Goal: Transaction & Acquisition: Purchase product/service

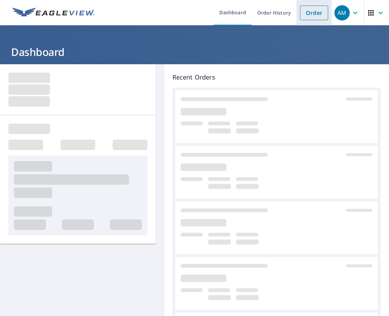
click at [302, 12] on link "Order" at bounding box center [314, 13] width 28 height 15
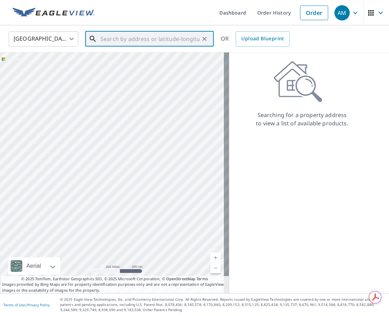
click at [143, 39] on input "text" at bounding box center [149, 38] width 99 height 19
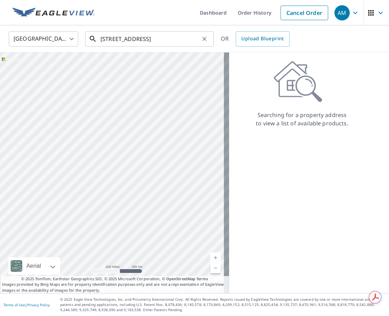
click at [163, 42] on input "[STREET_ADDRESS]" at bounding box center [149, 38] width 99 height 19
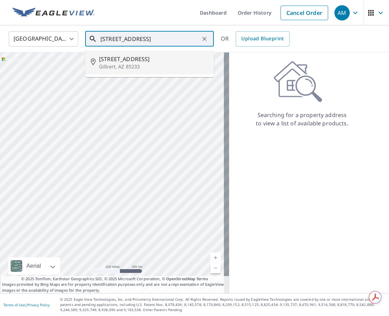
click at [150, 63] on span "[STREET_ADDRESS]" at bounding box center [153, 59] width 109 height 8
type input "[STREET_ADDRESS]"
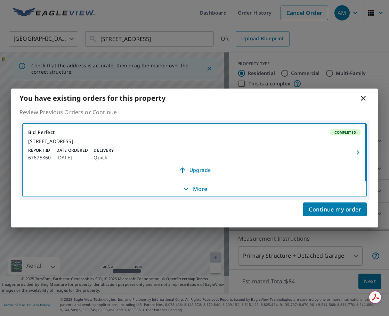
drag, startPoint x: 120, startPoint y: 190, endPoint x: 132, endPoint y: 166, distance: 27.3
click at [132, 166] on body "AM AM Dashboard Order History Cancel Order AM [GEOGRAPHIC_DATA] [GEOGRAPHIC_DAT…" at bounding box center [194, 158] width 389 height 316
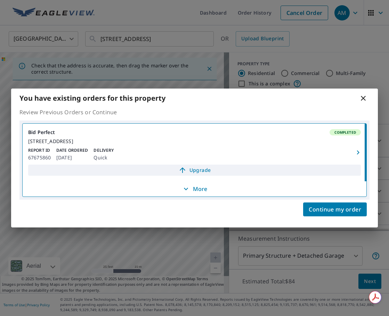
click at [203, 170] on span "Upgrade" at bounding box center [194, 170] width 324 height 8
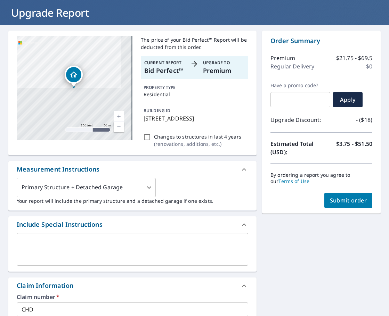
scroll to position [139, 0]
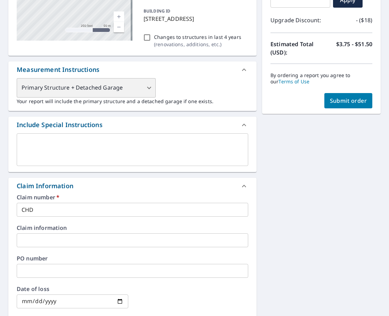
click at [89, 98] on div "Primary Structure + Detached Garage" at bounding box center [86, 87] width 139 height 19
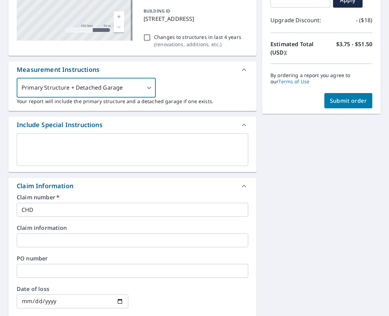
click at [55, 150] on textarea at bounding box center [133, 150] width 222 height 20
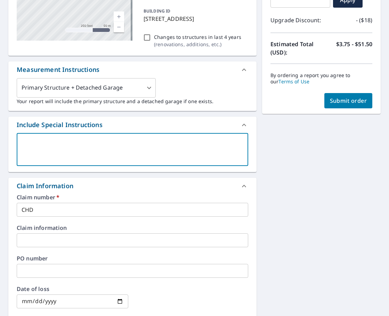
type textarea "C"
type textarea "x"
checkbox input "true"
type textarea "CH"
type textarea "x"
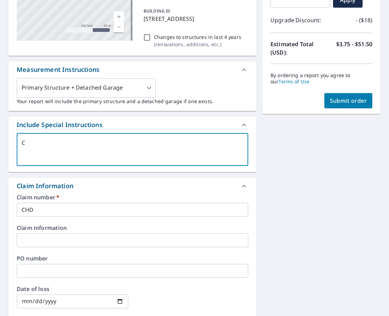
checkbox input "true"
type textarea "CHD"
type textarea "x"
checkbox input "true"
type textarea "CHD"
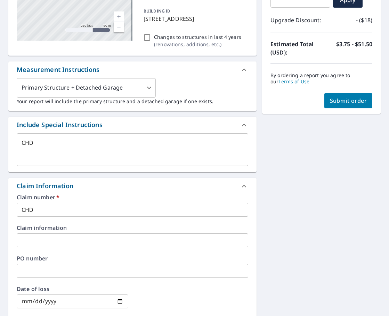
type textarea "x"
click at [35, 151] on textarea "CHD" at bounding box center [133, 150] width 222 height 20
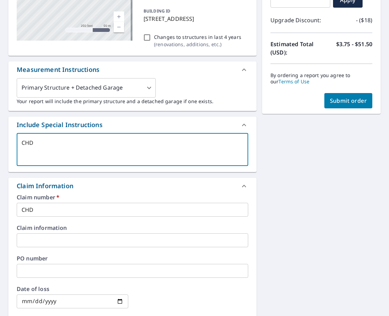
type textarea "CHDM"
type textarea "x"
checkbox input "true"
type textarea "CHDMi"
type textarea "x"
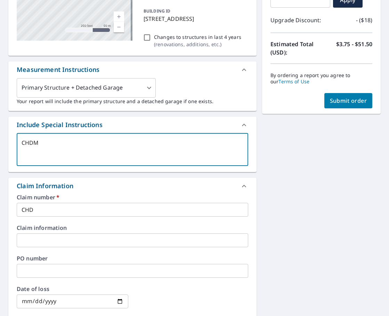
checkbox input "true"
type textarea "CHDMic"
type textarea "x"
checkbox input "true"
type textarea "CHDMich"
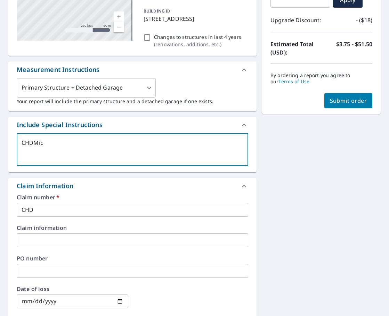
type textarea "x"
checkbox input "true"
type textarea "CHDMiche"
type textarea "x"
checkbox input "true"
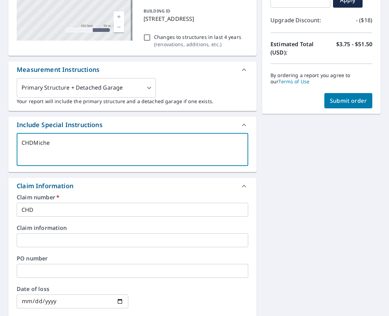
type textarea "CHDMichel"
type textarea "x"
checkbox input "true"
type textarea "CHDMichell"
type textarea "x"
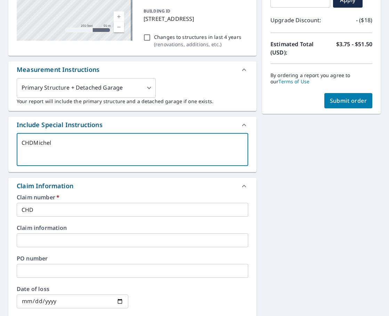
checkbox input "true"
type textarea "CHDMichella"
type textarea "x"
checkbox input "true"
type textarea "CHDMichellaS"
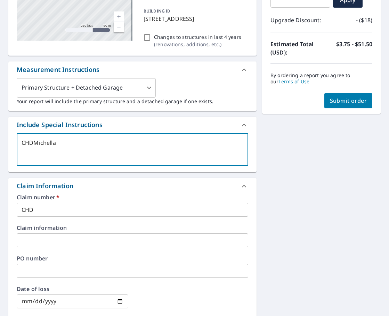
type textarea "x"
checkbox input "true"
type textarea "CHDMichellaSc"
type textarea "x"
checkbox input "true"
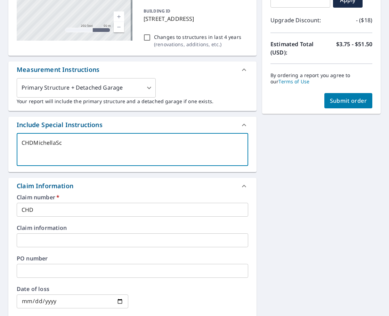
type textarea "CHDMichellaSch"
type textarea "x"
checkbox input "true"
type textarea "CHDMichellaScha"
type textarea "x"
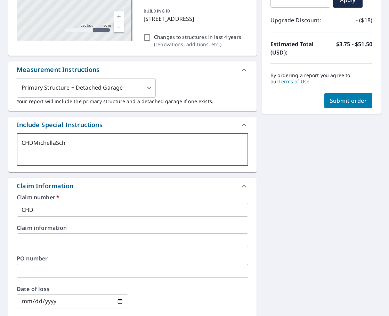
checkbox input "true"
type textarea "CHDMichellaSchat"
type textarea "x"
checkbox input "true"
type textarea "CHDMichellaSchatz"
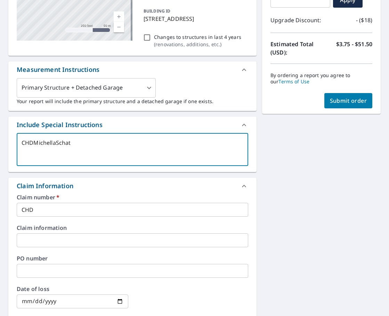
type textarea "x"
checkbox input "true"
type textarea "CHDMichellaSchatz"
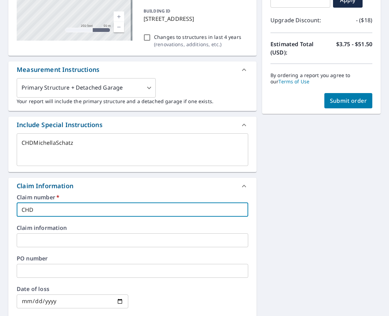
click at [52, 215] on input "CHD" at bounding box center [132, 210] width 231 height 14
type textarea "x"
type input "CHDM"
checkbox input "true"
type textarea "x"
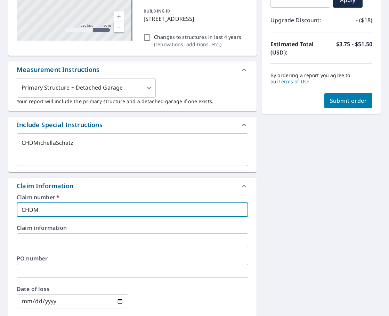
type input "CHDMi"
checkbox input "true"
type textarea "x"
type input "CHDMic"
checkbox input "true"
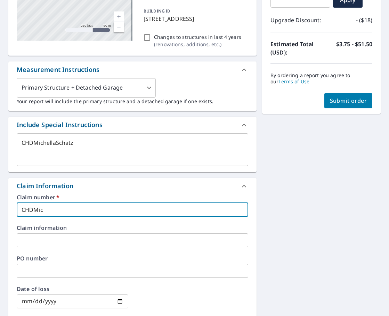
type textarea "x"
type input "CHDMich"
checkbox input "true"
type textarea "x"
type input "CHDMiche"
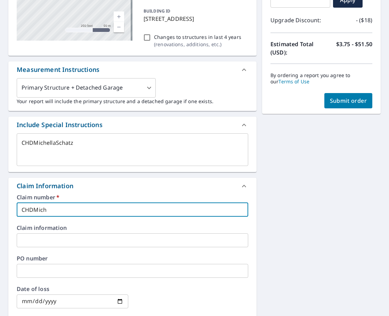
checkbox input "true"
type textarea "x"
type input "CHDMichel"
checkbox input "true"
type textarea "x"
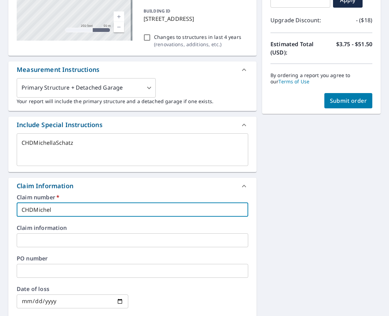
type input "CHDMichell"
checkbox input "true"
type textarea "x"
type input "CHDMichella"
checkbox input "true"
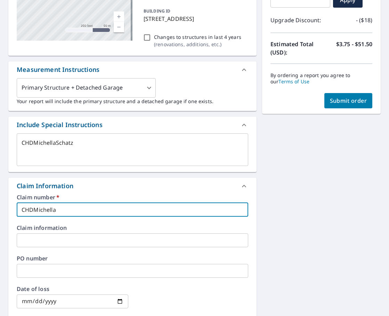
type textarea "x"
type input "CHDMichella"
checkbox input "true"
type textarea "x"
type input "CHDMichella"
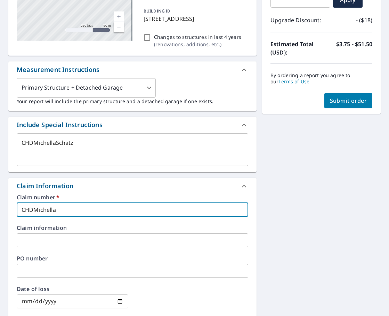
checkbox input "true"
type textarea "x"
type input "CHDMichellaS"
checkbox input "true"
type textarea "x"
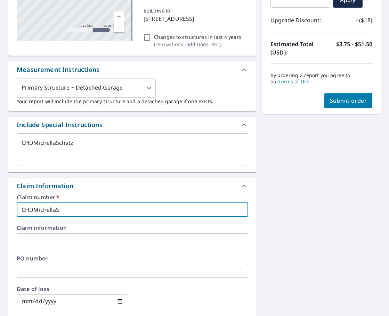
type input "CHDMichellaSc"
checkbox input "true"
type textarea "x"
type input "CHDMichellaSch"
checkbox input "true"
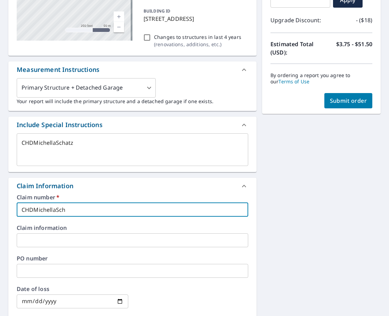
type textarea "x"
type input "CHDMichellaScha"
checkbox input "true"
type textarea "x"
type input "CHDMichellaSchat"
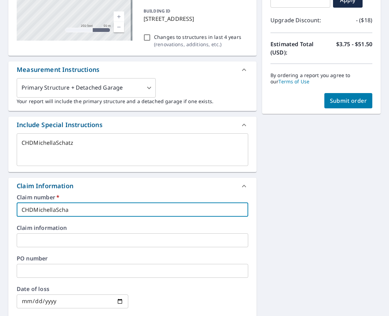
checkbox input "true"
type textarea "x"
type input "CHDMichellaSchatz"
checkbox input "true"
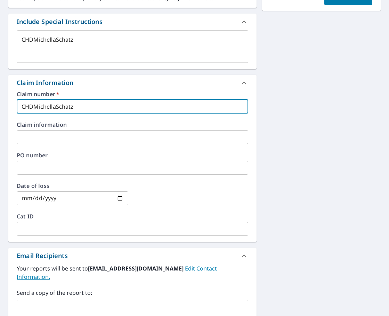
scroll to position [313, 0]
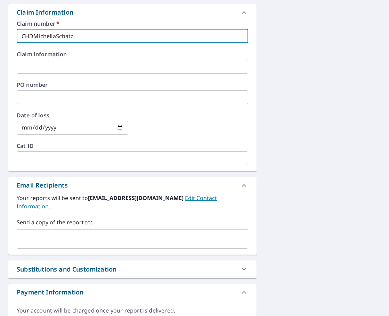
type input "CHDMichellaSchatz"
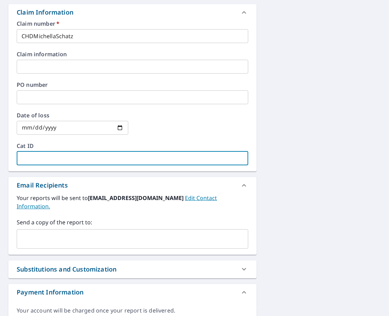
click at [37, 165] on input "text" at bounding box center [132, 158] width 231 height 14
click at [41, 240] on input "text" at bounding box center [127, 238] width 215 height 13
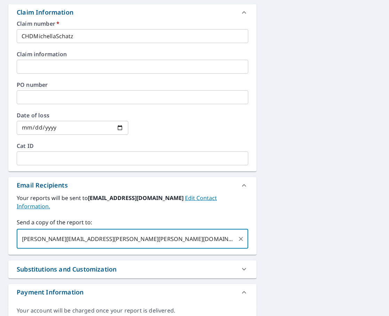
type input "[PERSON_NAME][EMAIL_ADDRESS][PERSON_NAME][PERSON_NAME][DOMAIN_NAME]"
type textarea "x"
checkbox input "true"
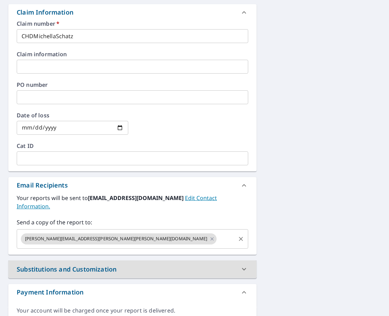
click at [87, 245] on div "[PERSON_NAME][EMAIL_ADDRESS][PERSON_NAME][PERSON_NAME][DOMAIN_NAME] ​" at bounding box center [132, 238] width 231 height 19
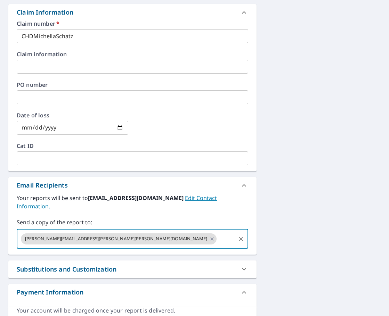
click at [217, 240] on input "text" at bounding box center [225, 238] width 17 height 13
type input "[EMAIL_ADDRESS][DOMAIN_NAME]"
type textarea "x"
checkbox input "true"
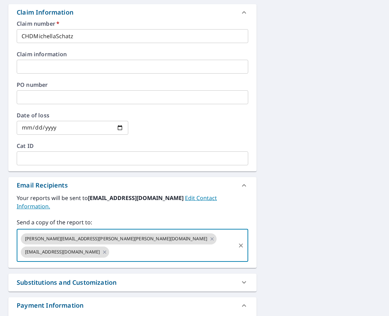
click at [368, 212] on div "[STREET_ADDRESS] Aerial Road A standard road map Aerial A detailed look from ab…" at bounding box center [194, 46] width 389 height 588
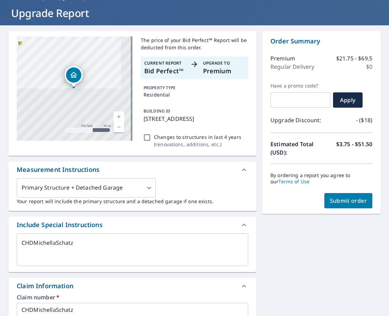
scroll to position [0, 0]
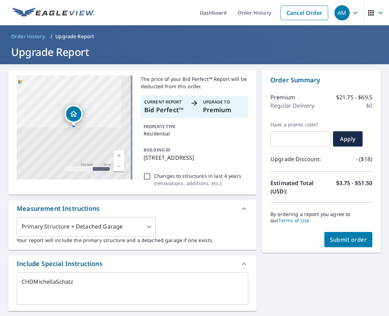
click at [332, 240] on span "Submit order" at bounding box center [348, 240] width 37 height 8
type textarea "x"
checkbox input "true"
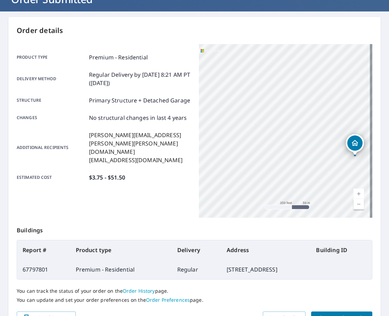
scroll to position [69, 0]
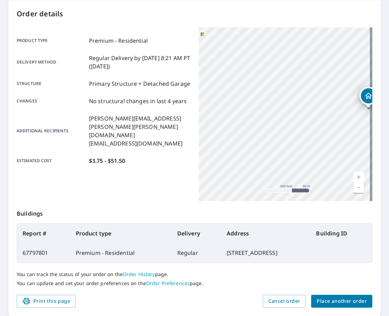
click at [219, 139] on div "[STREET_ADDRESS]" at bounding box center [286, 114] width 174 height 174
drag, startPoint x: 287, startPoint y: 134, endPoint x: 202, endPoint y: 143, distance: 86.0
click at [202, 143] on div "[STREET_ADDRESS]" at bounding box center [286, 114] width 174 height 174
drag, startPoint x: 310, startPoint y: 136, endPoint x: 321, endPoint y: 99, distance: 38.1
click at [321, 99] on div "[STREET_ADDRESS]" at bounding box center [286, 114] width 174 height 174
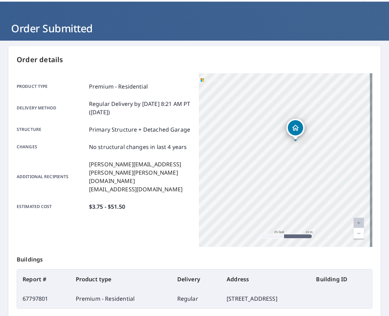
scroll to position [35, 0]
